Goal: Task Accomplishment & Management: Manage account settings

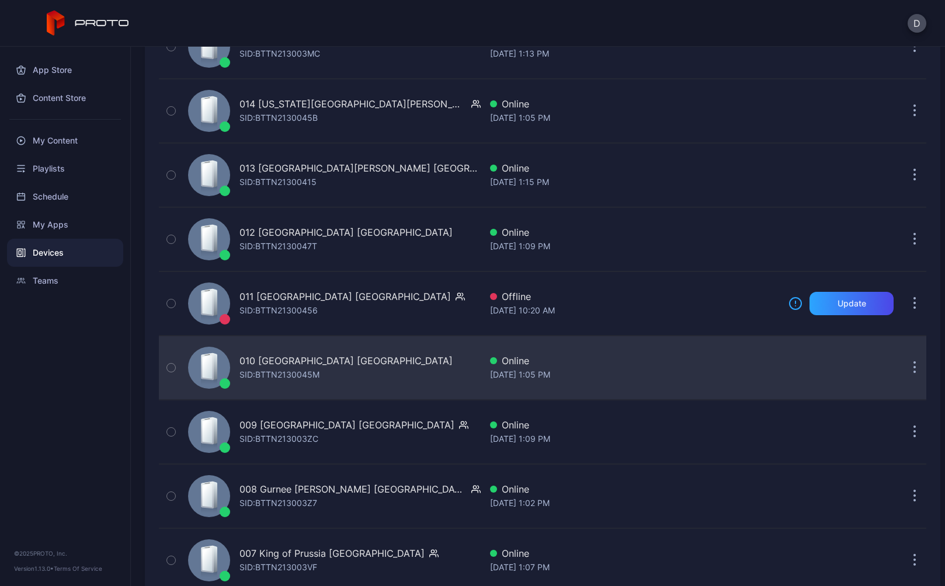
scroll to position [2717, 0]
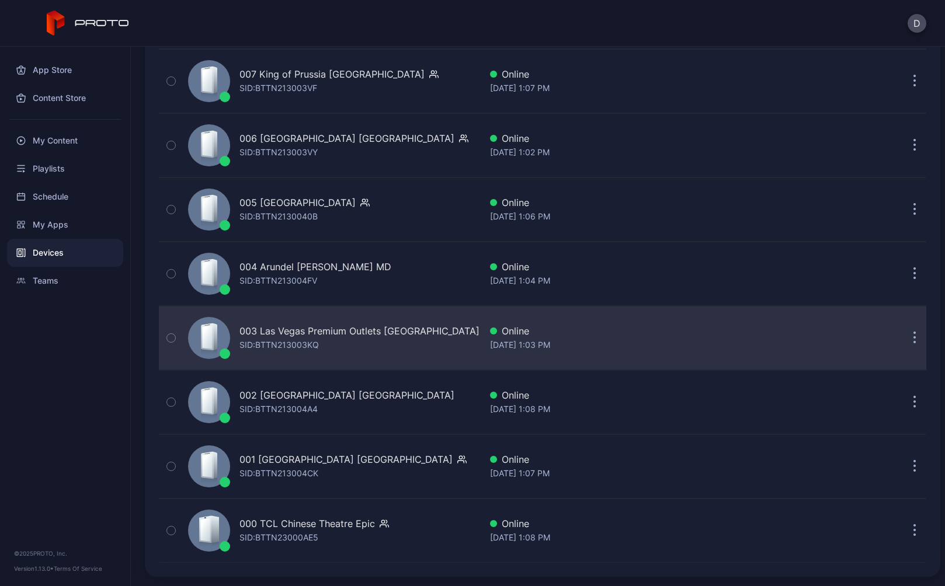
click at [430, 340] on div "003 Las Vegas Premium Outlets [GEOGRAPHIC_DATA] SID: BTTN213003KQ" at bounding box center [331, 338] width 297 height 58
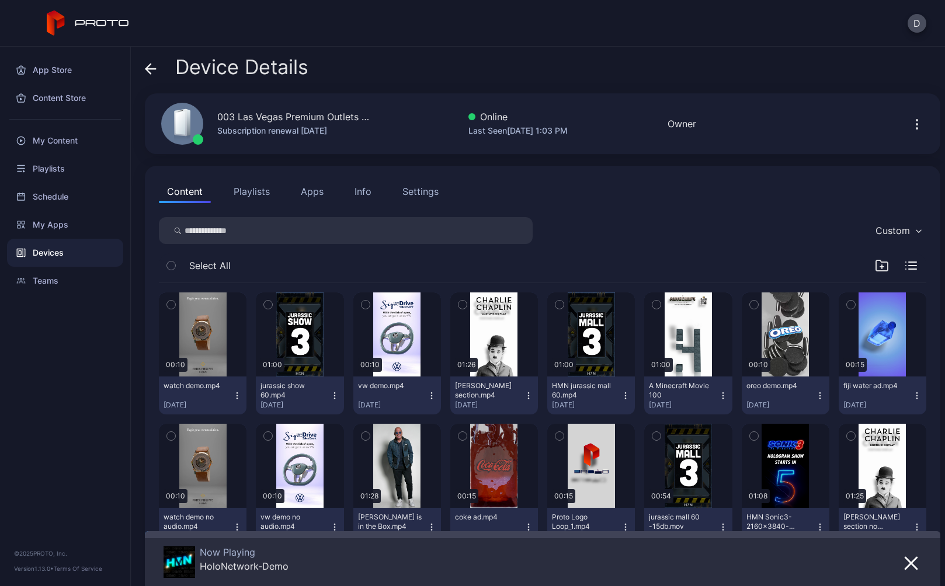
click at [433, 188] on div "Settings" at bounding box center [420, 192] width 36 height 14
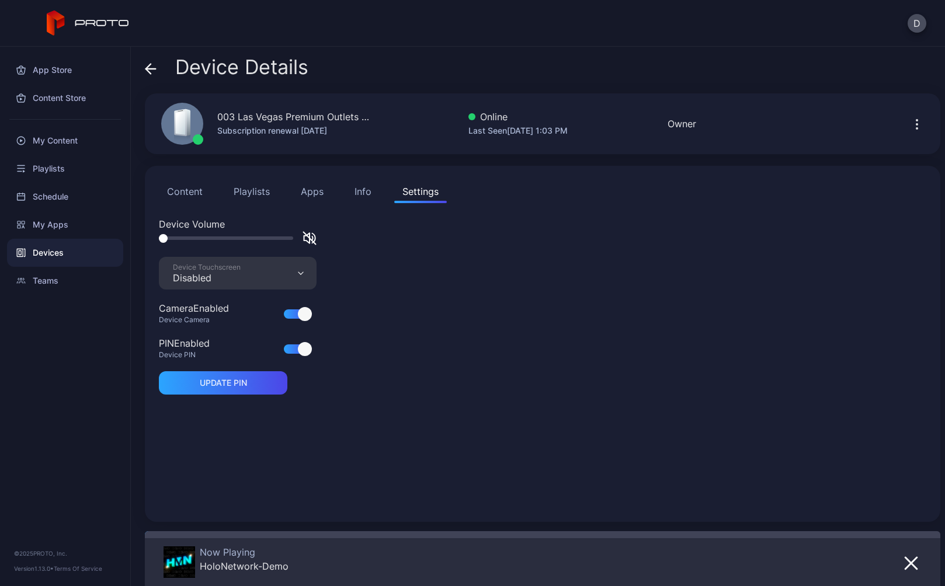
click at [261, 276] on div "Device Touchscreen Disabled" at bounding box center [238, 273] width 158 height 33
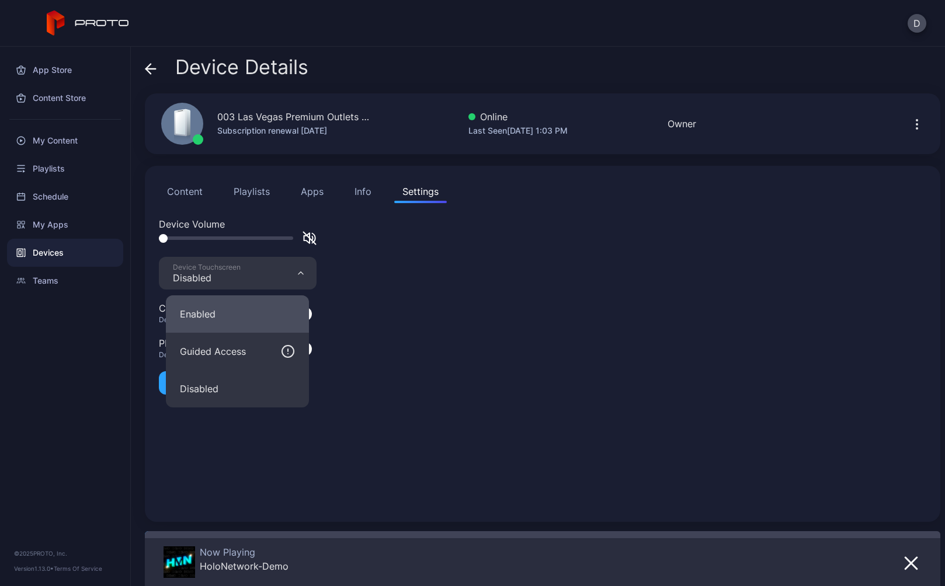
click at [207, 319] on button "Enabled" at bounding box center [237, 313] width 143 height 37
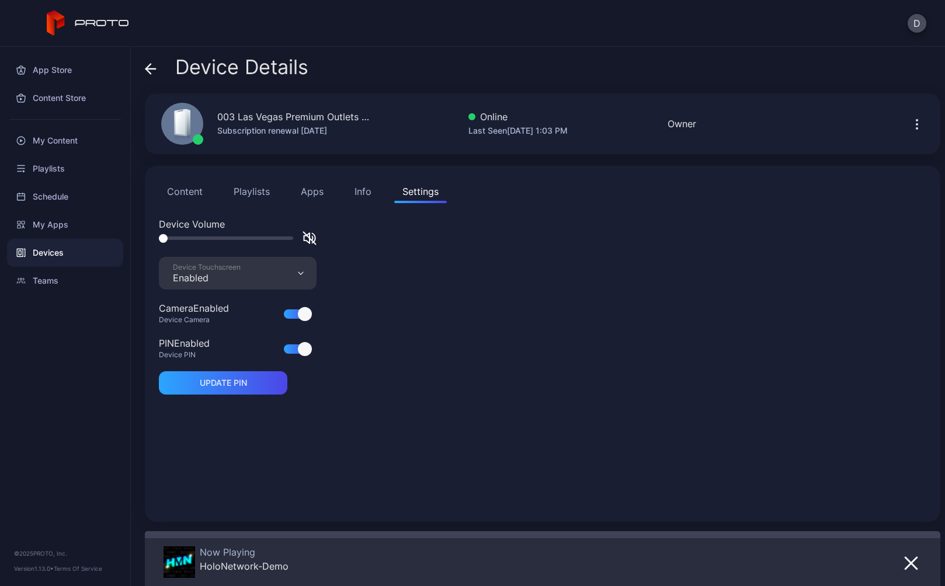
click at [302, 349] on div at bounding box center [305, 349] width 14 height 14
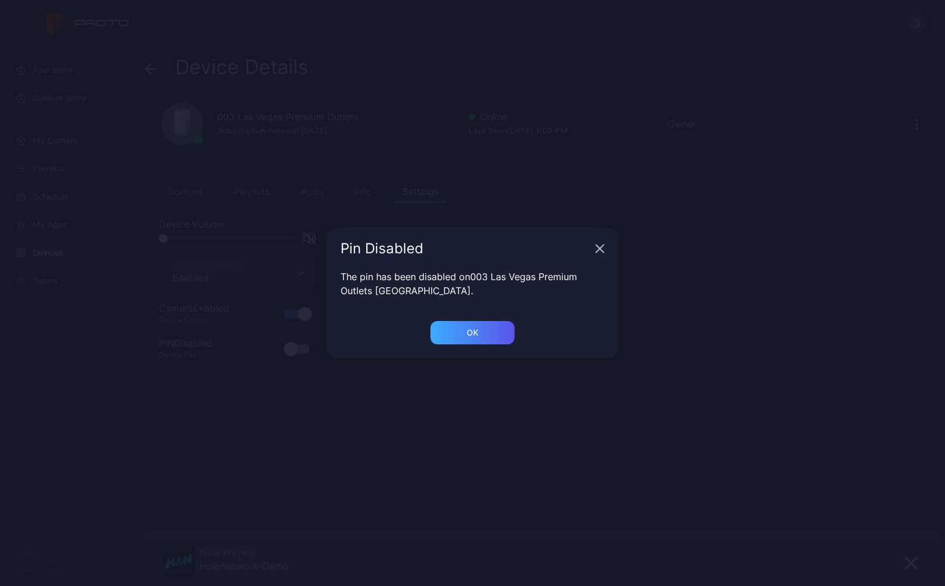
click at [470, 333] on div "OK" at bounding box center [473, 332] width 12 height 9
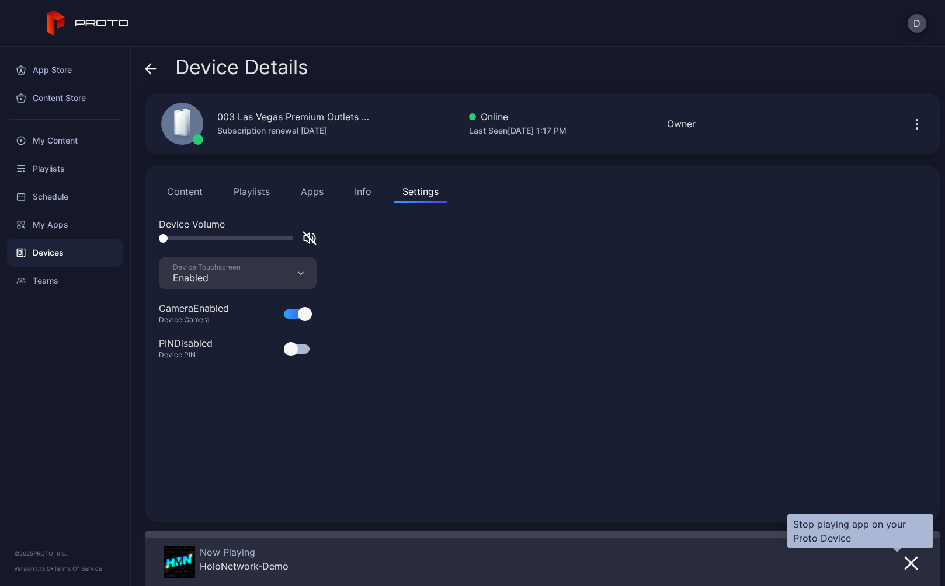
click at [904, 564] on icon "button" at bounding box center [911, 564] width 14 height 14
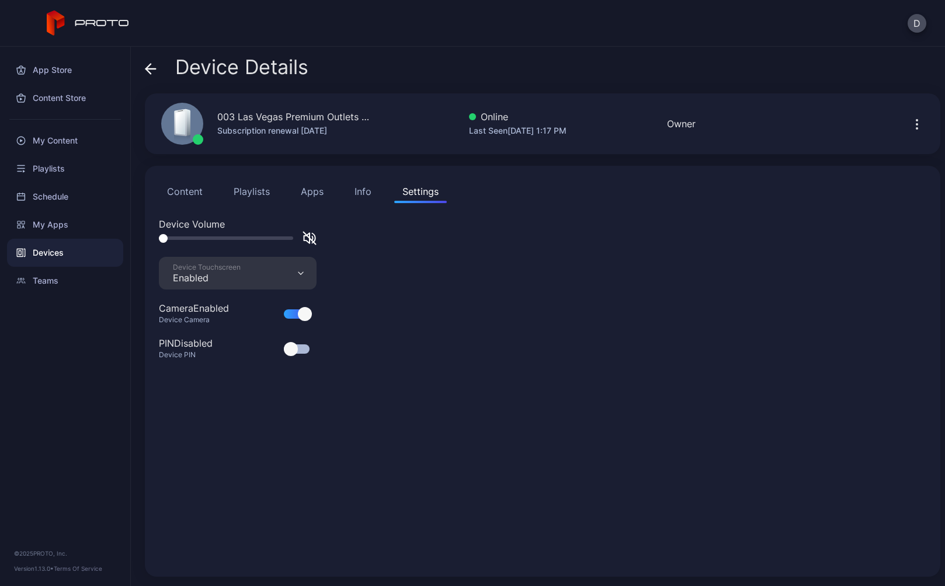
click at [294, 400] on div "Device Volume Device Touchscreen Enabled Camera Enabled Device Camera PIN Disab…" at bounding box center [542, 390] width 767 height 346
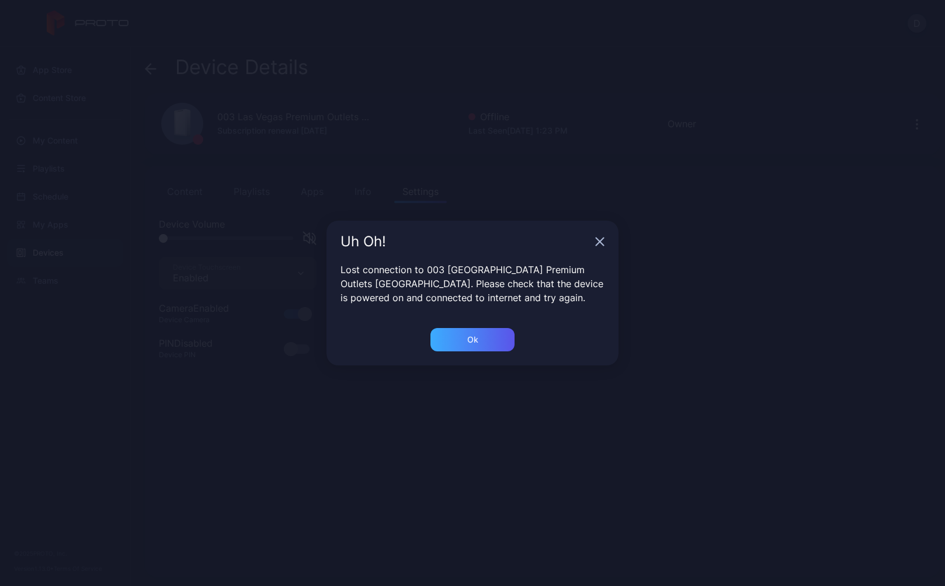
click at [475, 339] on div "Ok" at bounding box center [472, 339] width 11 height 9
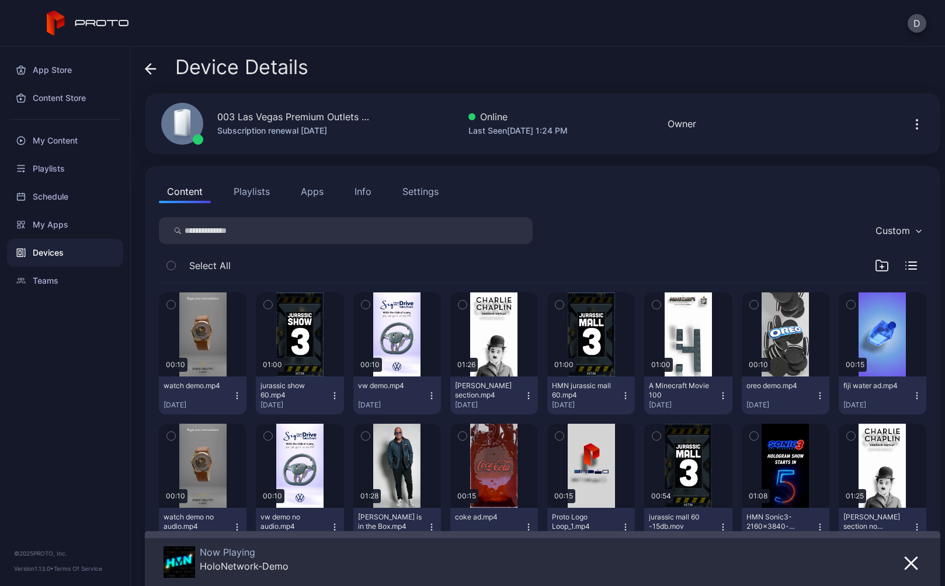
click at [418, 187] on div "Settings" at bounding box center [420, 192] width 36 height 14
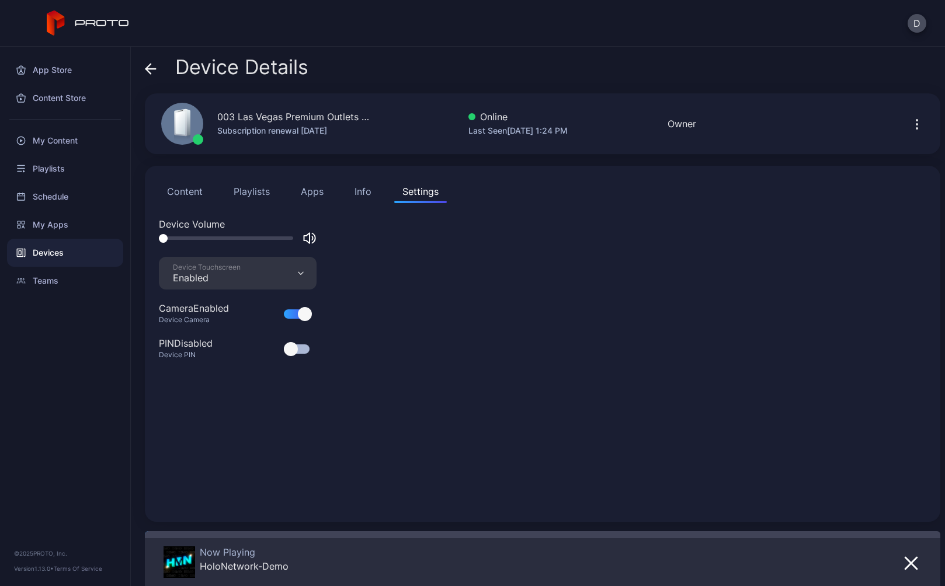
drag, startPoint x: 163, startPoint y: 238, endPoint x: 157, endPoint y: 238, distance: 5.9
click at [157, 238] on div "Content Playlists Apps Info Settings Device Volume Device Touchscreen Enabled C…" at bounding box center [542, 344] width 795 height 356
click at [161, 238] on div at bounding box center [163, 238] width 9 height 9
click at [451, 319] on div "Device Volume Device Touchscreen Enabled Camera Enabled Device Camera PIN Disab…" at bounding box center [542, 362] width 767 height 291
click at [185, 193] on button "Content" at bounding box center [185, 191] width 52 height 23
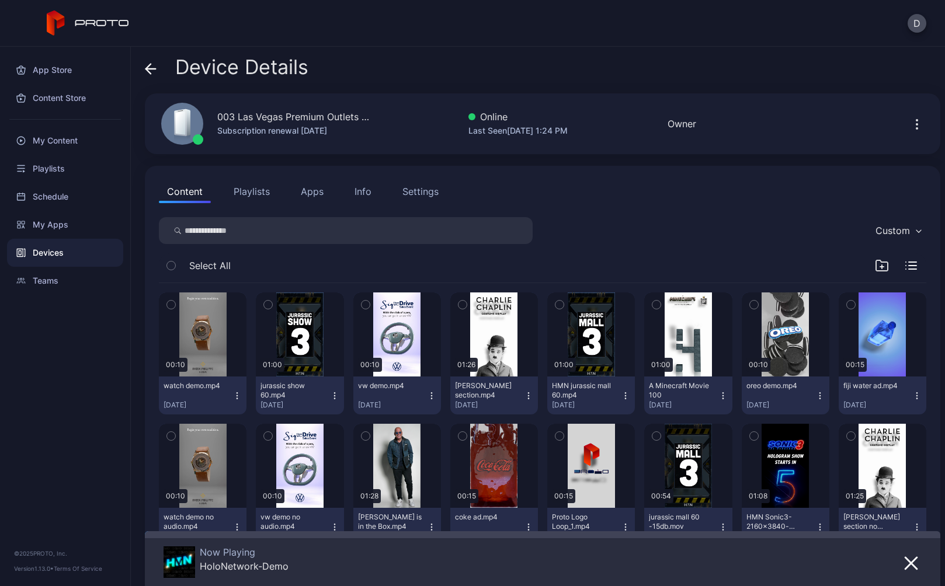
click at [421, 192] on div "Settings" at bounding box center [420, 192] width 36 height 14
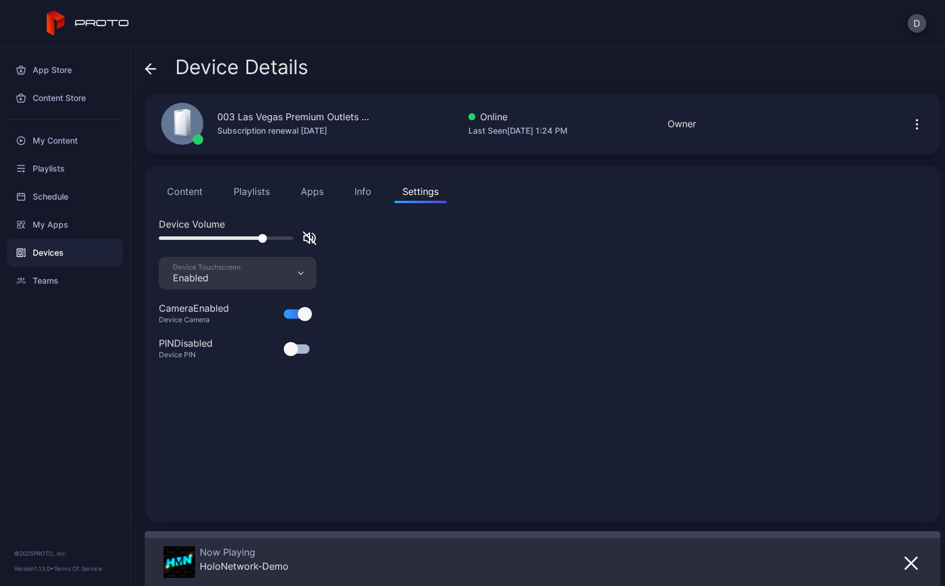
drag, startPoint x: 164, startPoint y: 238, endPoint x: 263, endPoint y: 238, distance: 99.3
click at [263, 238] on div at bounding box center [262, 238] width 9 height 9
drag, startPoint x: 263, startPoint y: 238, endPoint x: 285, endPoint y: 239, distance: 21.6
click at [285, 239] on div at bounding box center [283, 238] width 9 height 9
drag, startPoint x: 283, startPoint y: 238, endPoint x: 159, endPoint y: 239, distance: 124.4
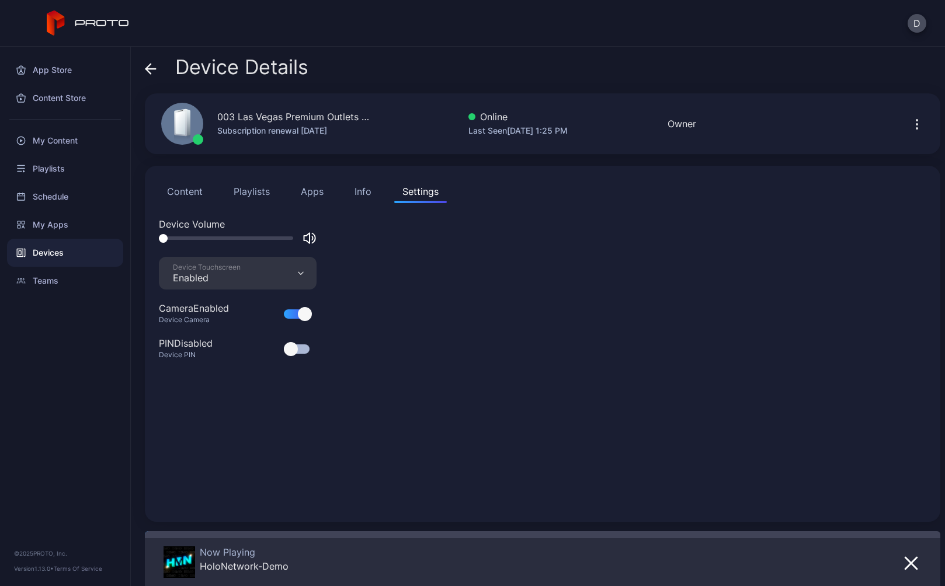
click at [159, 239] on div at bounding box center [163, 238] width 9 height 9
click at [366, 408] on div "Device Volume Device Touchscreen Enabled Camera Enabled Device Camera PIN Disab…" at bounding box center [542, 362] width 767 height 291
drag, startPoint x: 166, startPoint y: 239, endPoint x: 304, endPoint y: 239, distance: 137.2
click at [317, 190] on button "Apps" at bounding box center [312, 191] width 39 height 23
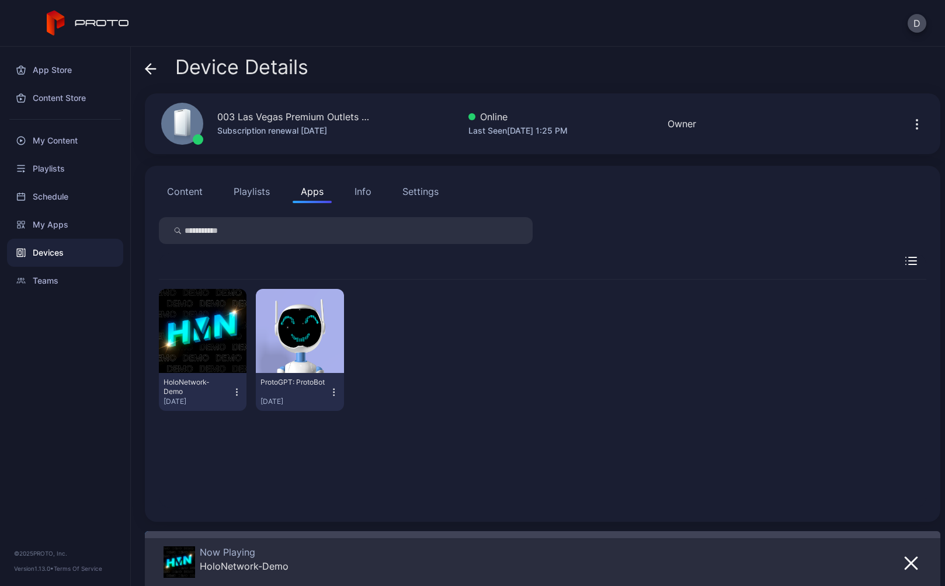
click at [363, 197] on div "Info" at bounding box center [362, 192] width 17 height 14
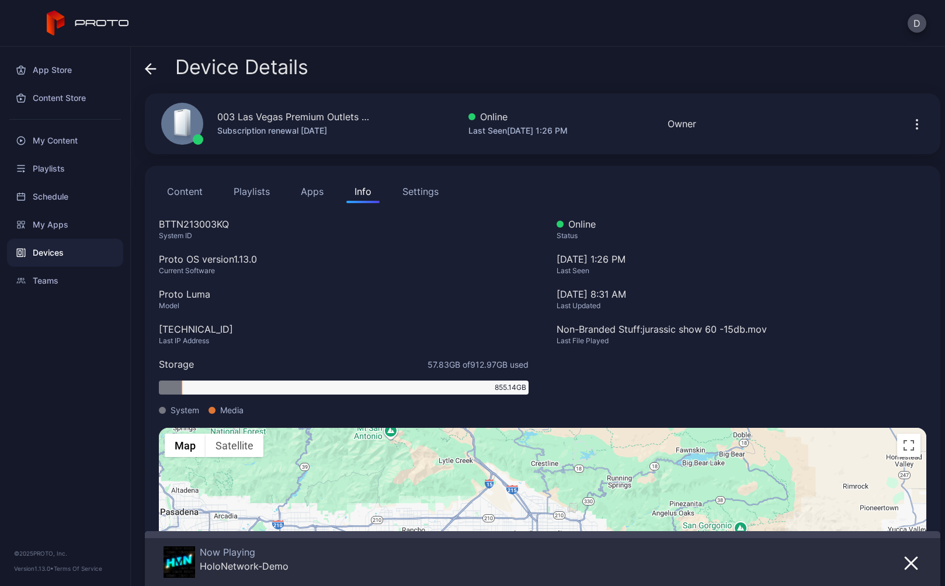
click at [422, 196] on div "Settings" at bounding box center [420, 192] width 36 height 14
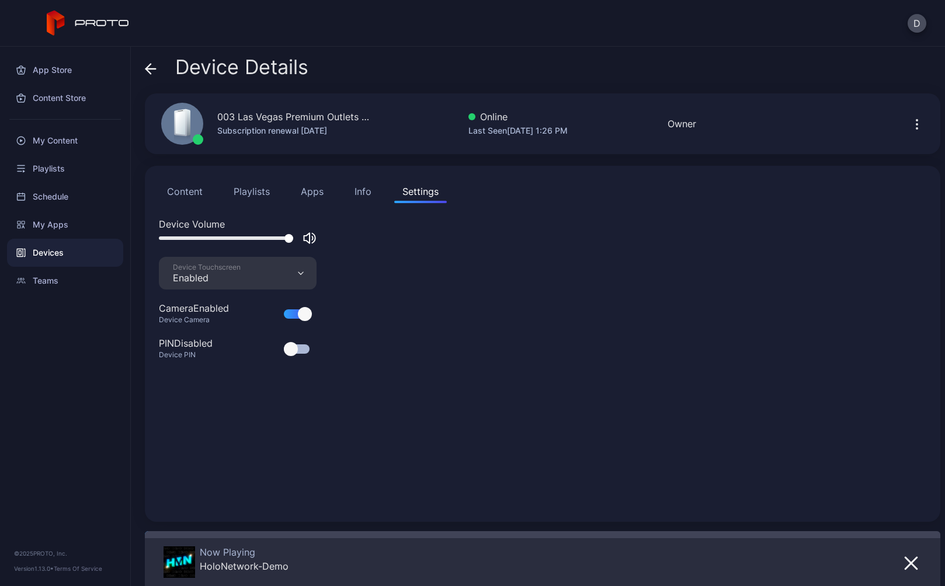
click at [288, 238] on div at bounding box center [288, 238] width 9 height 9
click at [308, 238] on icon "button" at bounding box center [309, 238] width 14 height 14
click at [251, 239] on div at bounding box center [226, 239] width 134 height 4
click at [229, 238] on div at bounding box center [226, 239] width 134 height 4
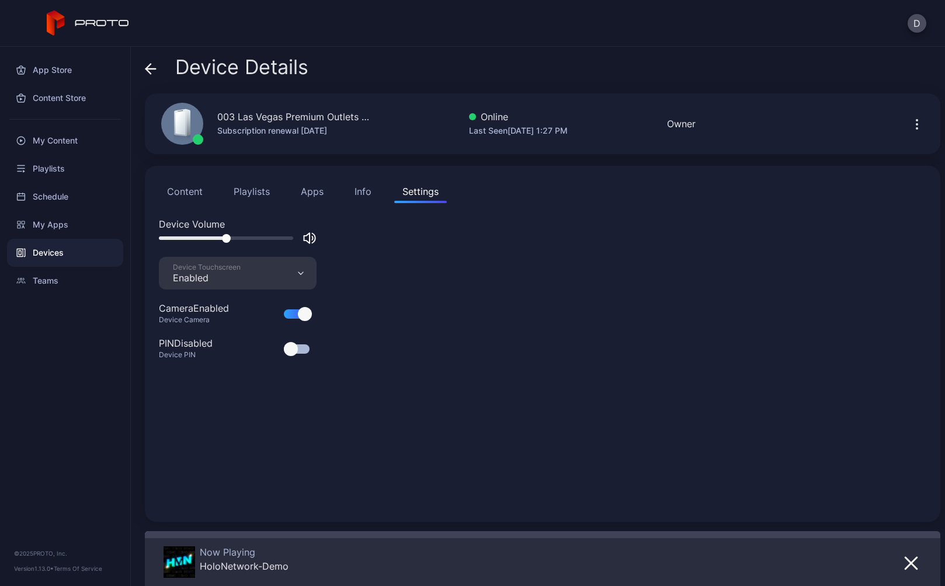
click at [229, 286] on div "Device Touchscreen Enabled" at bounding box center [238, 273] width 158 height 33
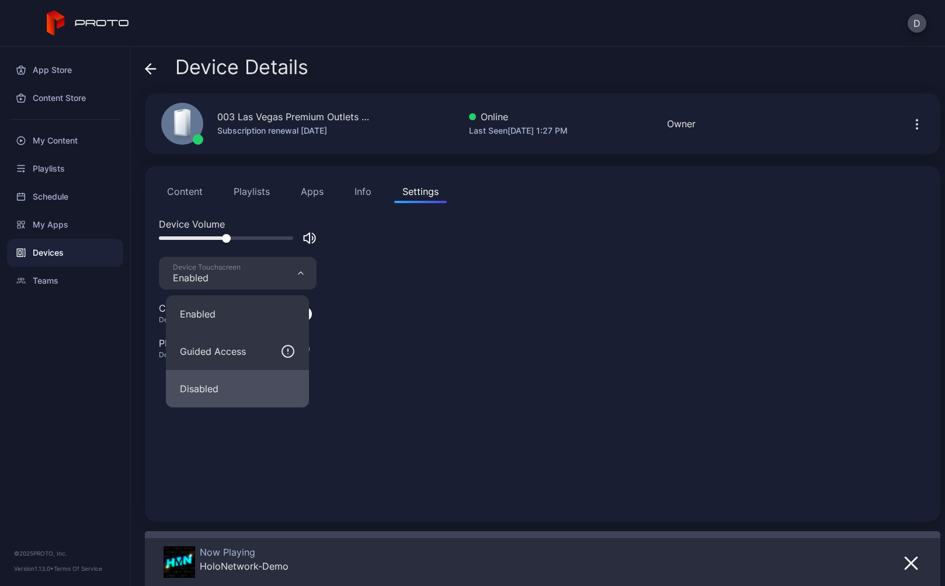
click at [234, 384] on button "Disabled" at bounding box center [237, 388] width 143 height 37
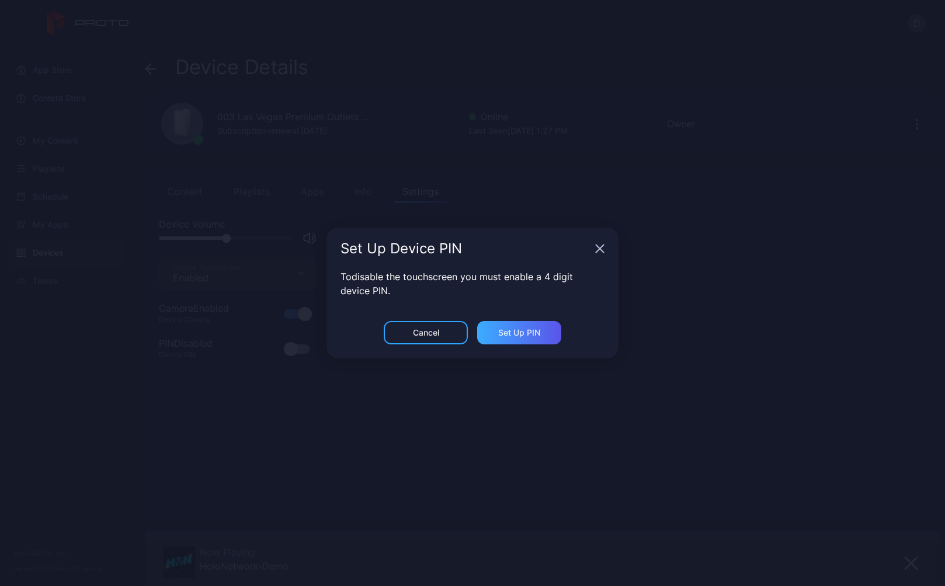
click at [529, 331] on div "Set Up PIN" at bounding box center [519, 332] width 42 height 9
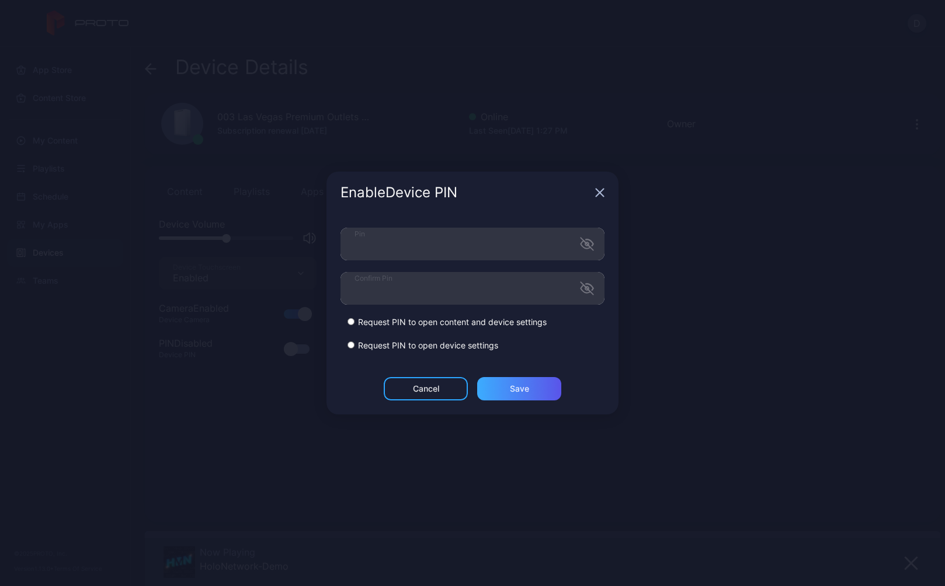
click at [511, 388] on div "Save" at bounding box center [519, 388] width 19 height 9
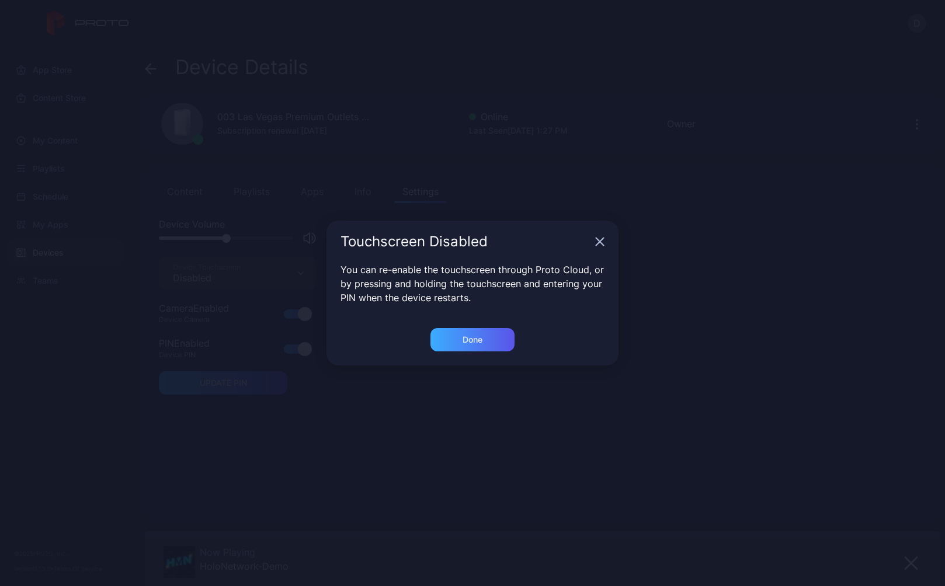
click at [472, 340] on div "Done" at bounding box center [472, 339] width 20 height 9
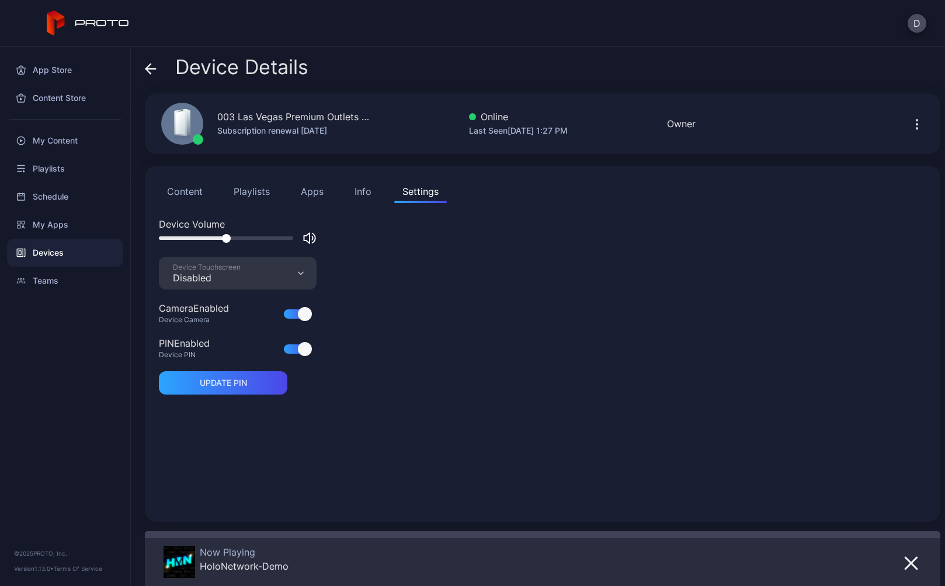
click at [381, 397] on div "Device Volume Device Touchscreen Disabled Camera Enabled Device Camera PIN Enab…" at bounding box center [542, 362] width 767 height 291
click at [363, 189] on div "Info" at bounding box center [362, 192] width 17 height 14
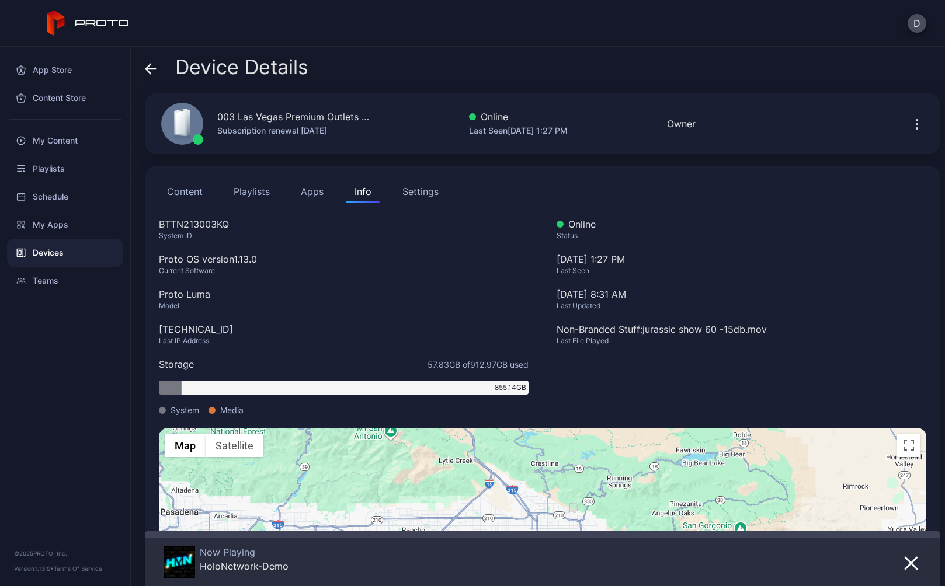
click at [423, 192] on div "Settings" at bounding box center [420, 192] width 36 height 14
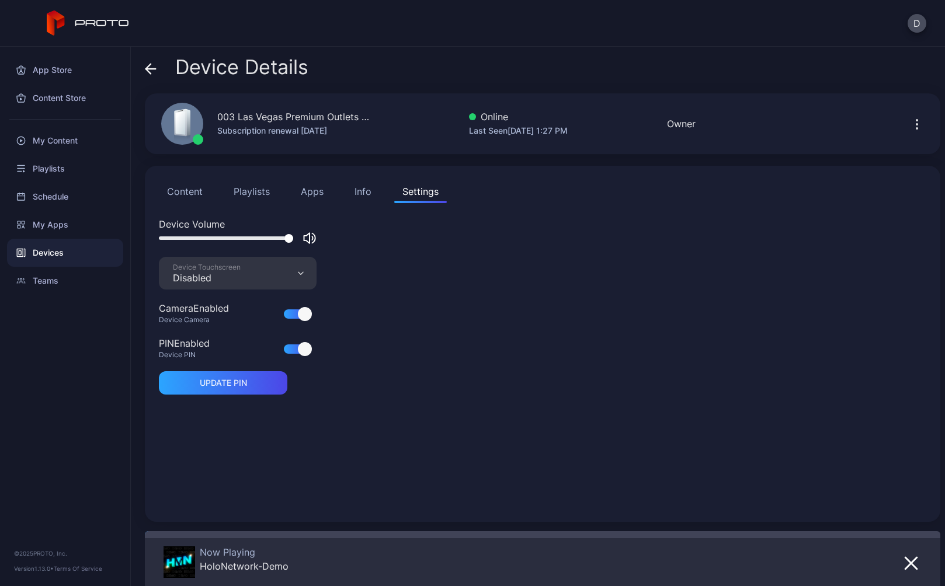
drag, startPoint x: 280, startPoint y: 238, endPoint x: 294, endPoint y: 238, distance: 14.0
click at [294, 238] on div at bounding box center [238, 238] width 158 height 14
click at [151, 71] on icon at bounding box center [151, 69] width 12 height 12
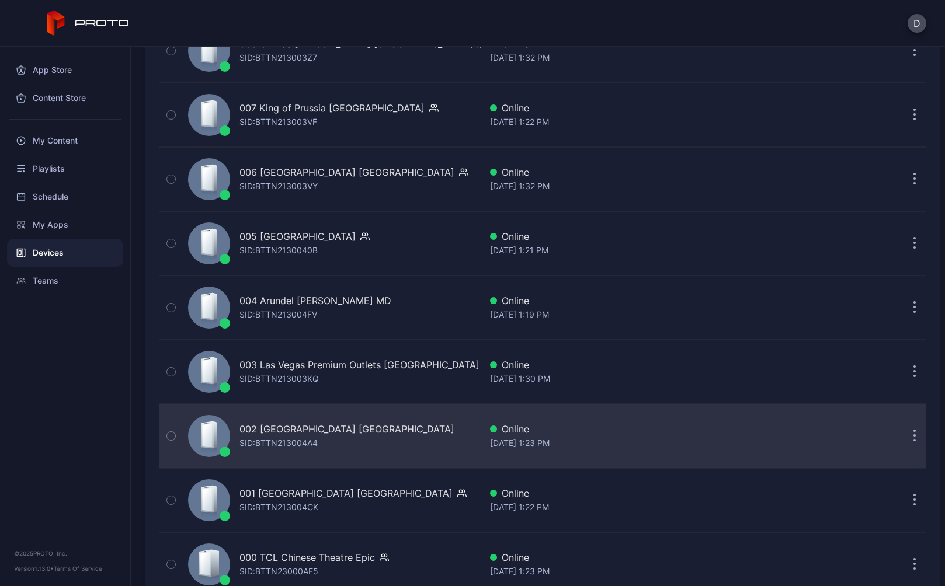
scroll to position [2717, 0]
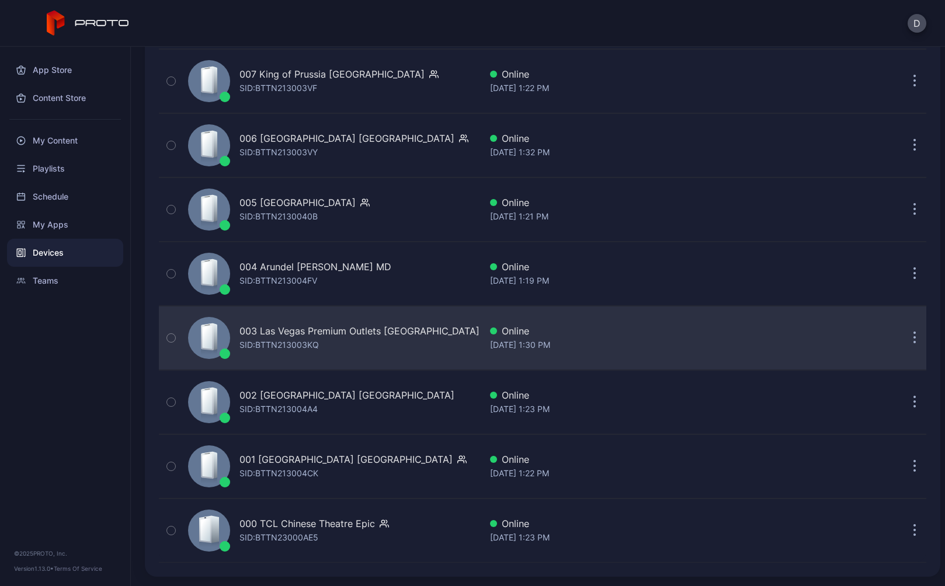
click at [373, 328] on div "003 Las Vegas Premium Outlets [GEOGRAPHIC_DATA]" at bounding box center [359, 331] width 240 height 14
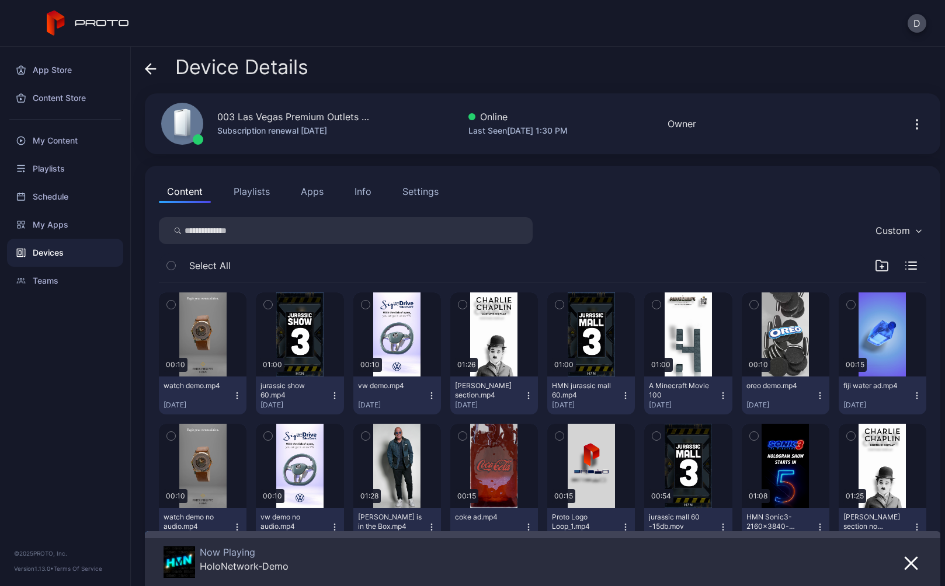
click at [421, 185] on div "Settings" at bounding box center [420, 192] width 36 height 14
